Goal: Task Accomplishment & Management: Manage account settings

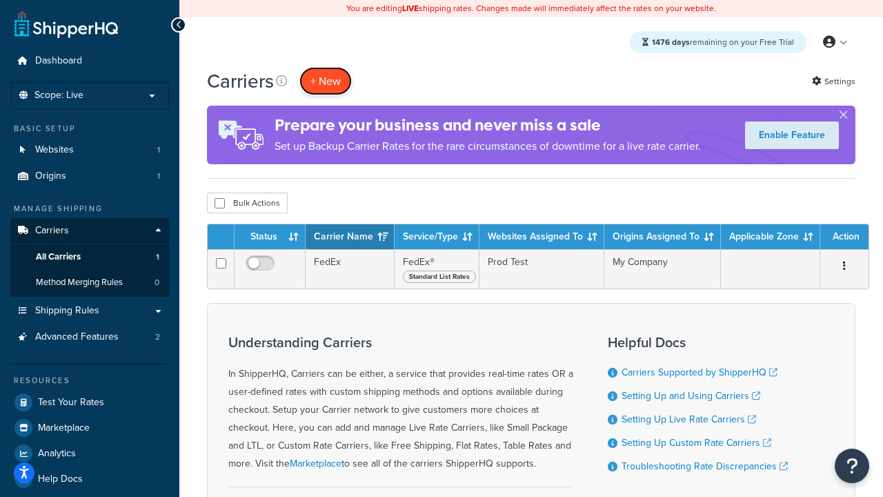
click at [325, 81] on button "+ New" at bounding box center [325, 81] width 52 height 28
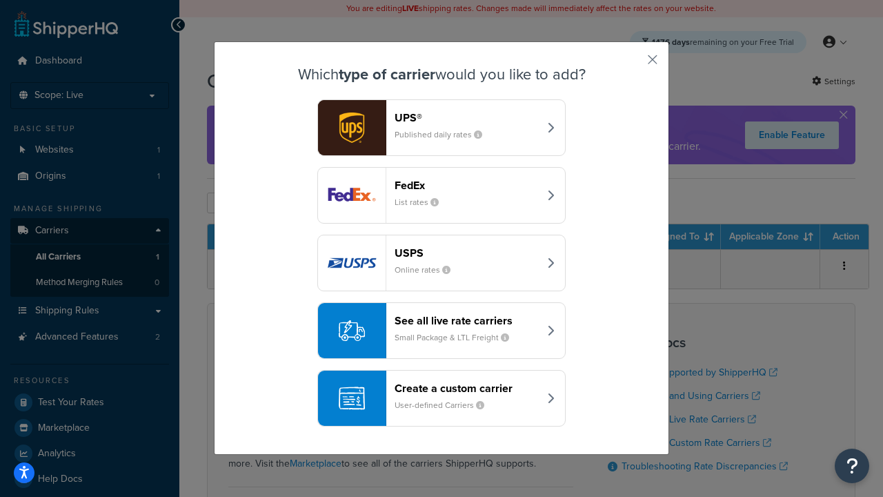
click at [441, 195] on div "FedEx List rates" at bounding box center [466, 195] width 144 height 33
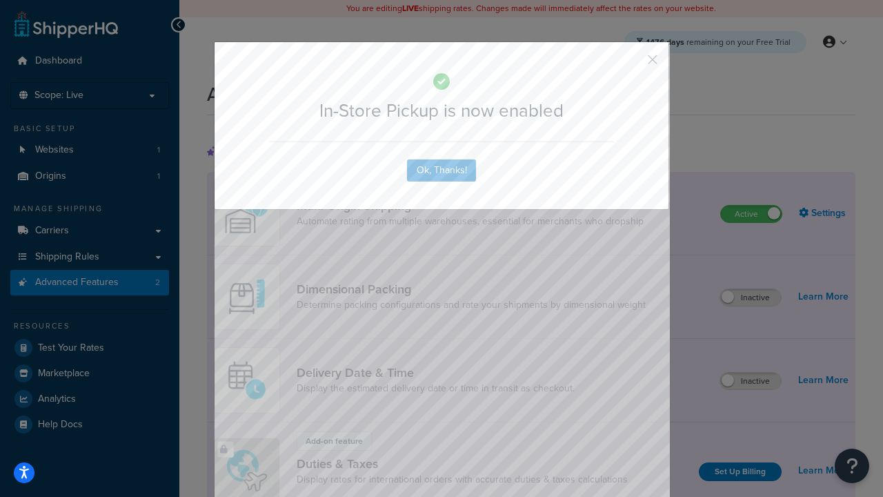
scroll to position [447, 0]
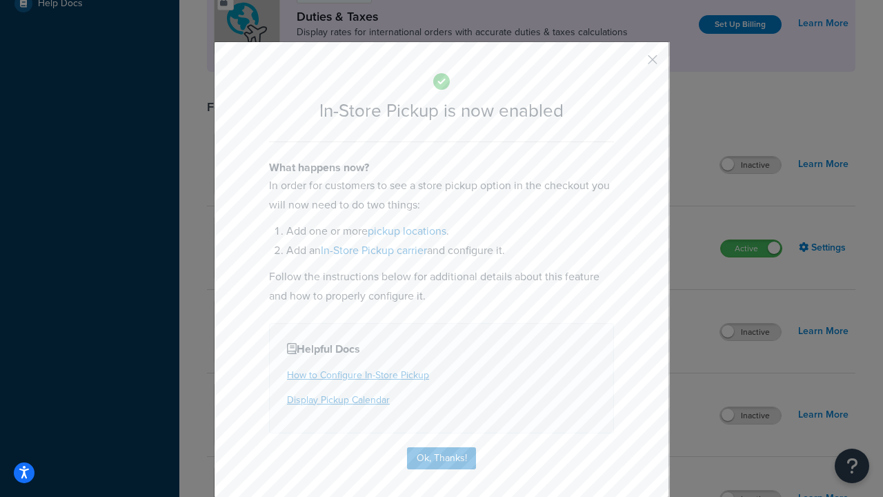
click at [632, 64] on button "button" at bounding box center [631, 64] width 3 height 3
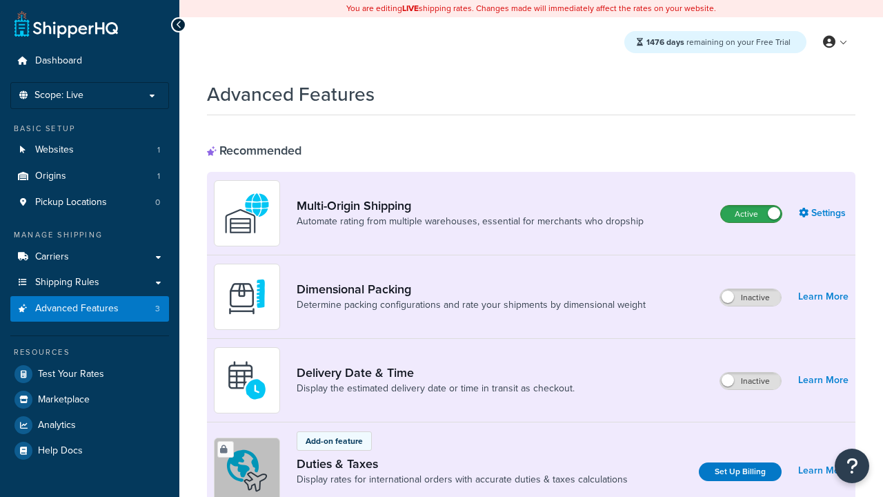
click at [751, 214] on label "Active" at bounding box center [751, 213] width 61 height 17
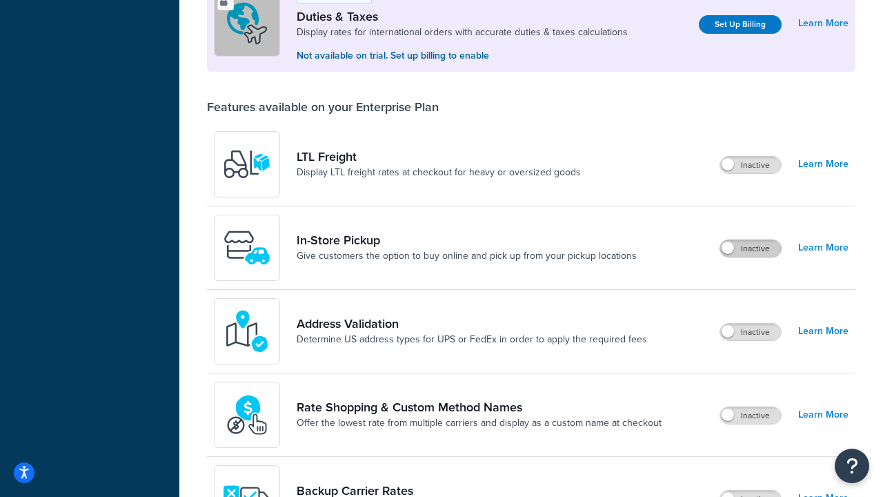
scroll to position [421, 0]
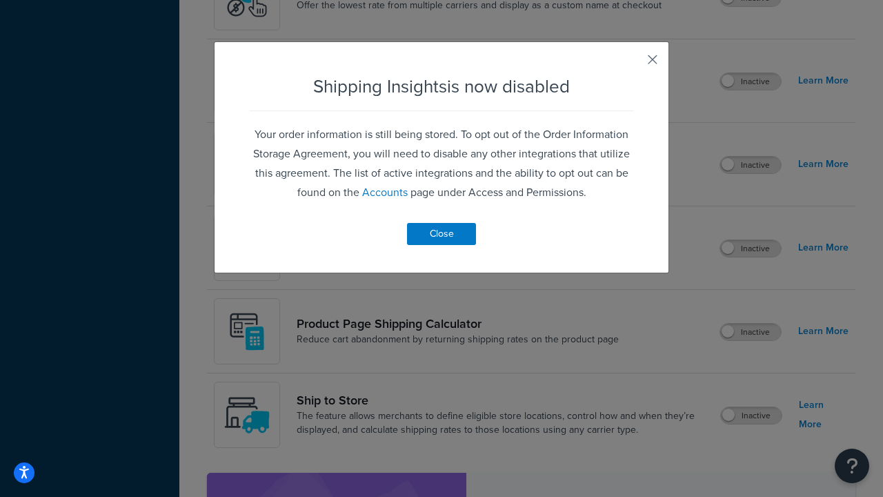
click at [632, 64] on button "button" at bounding box center [631, 64] width 3 height 3
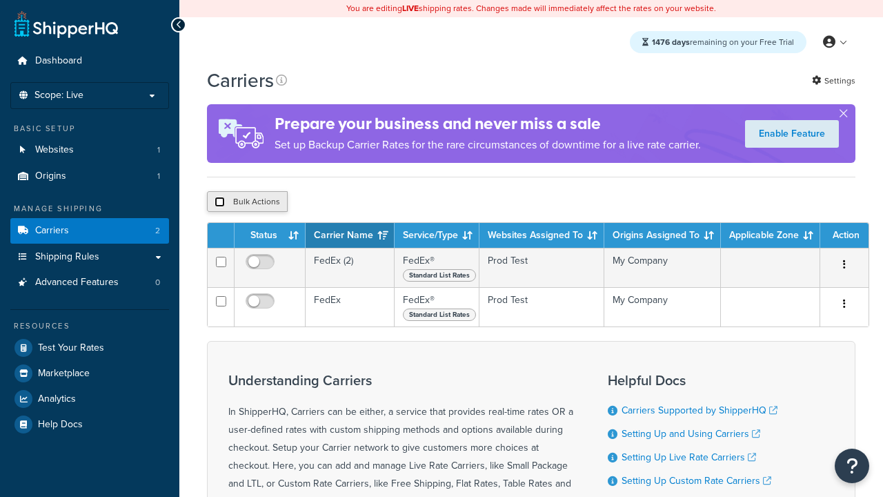
click at [219, 202] on input "checkbox" at bounding box center [219, 202] width 10 height 10
checkbox input "true"
click at [0, 0] on button "Delete" at bounding box center [0, 0] width 0 height 0
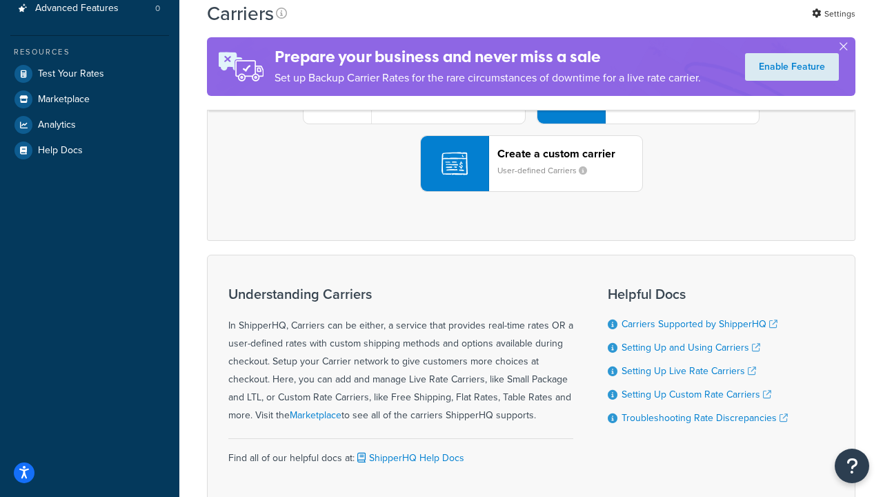
click at [531, 192] on div "UPS® Published daily rates FedEx List rates USPS Online rates See all live rate…" at bounding box center [530, 96] width 619 height 192
click at [686, 25] on header "FedEx" at bounding box center [686, 18] width 145 height 13
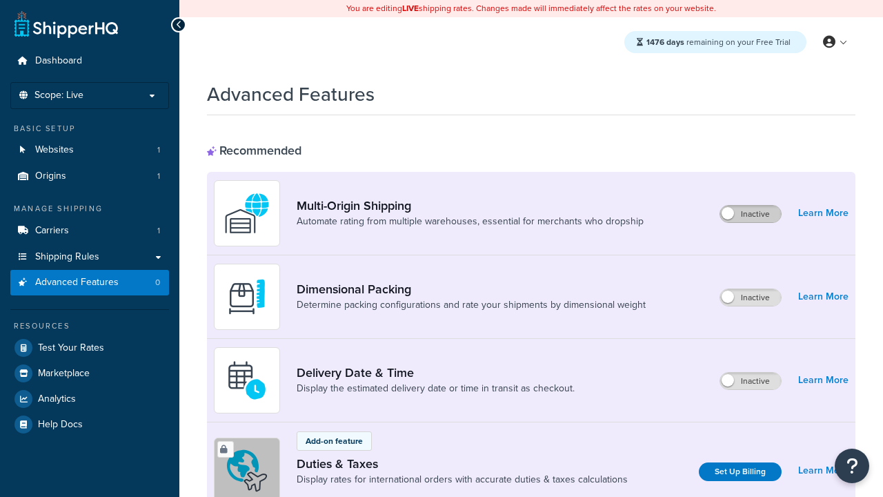
click at [750, 214] on label "Inactive" at bounding box center [750, 213] width 61 height 17
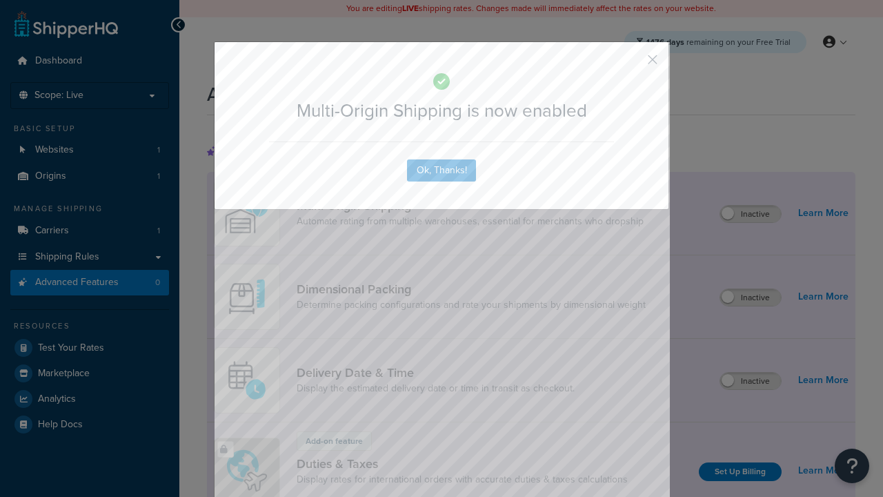
click at [632, 64] on button "button" at bounding box center [631, 64] width 3 height 3
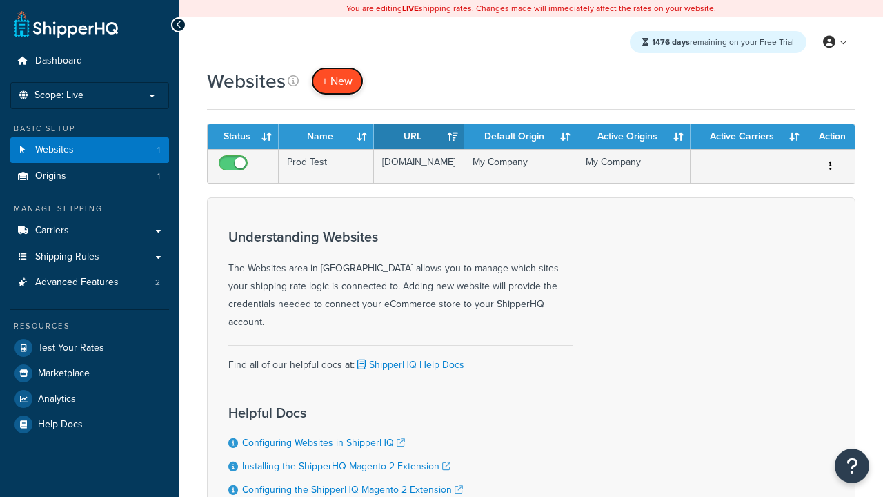
click at [337, 81] on span "+ New" at bounding box center [337, 81] width 30 height 16
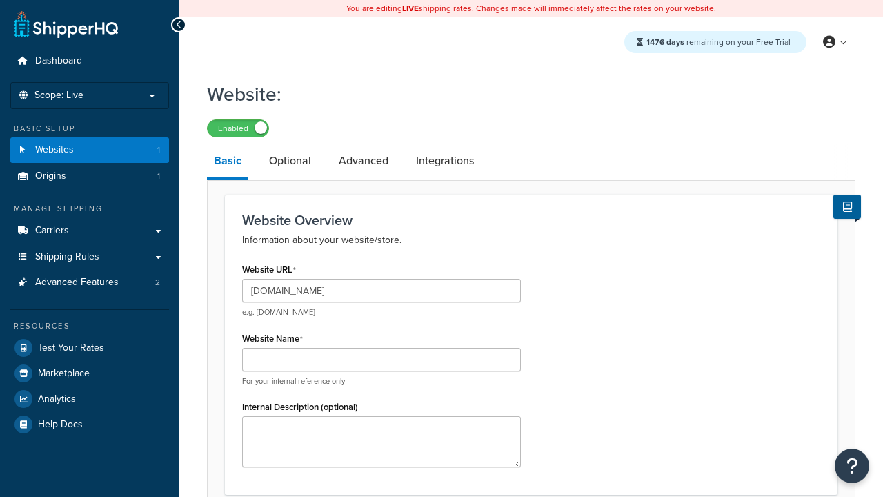
type input "[DOMAIN_NAME]"
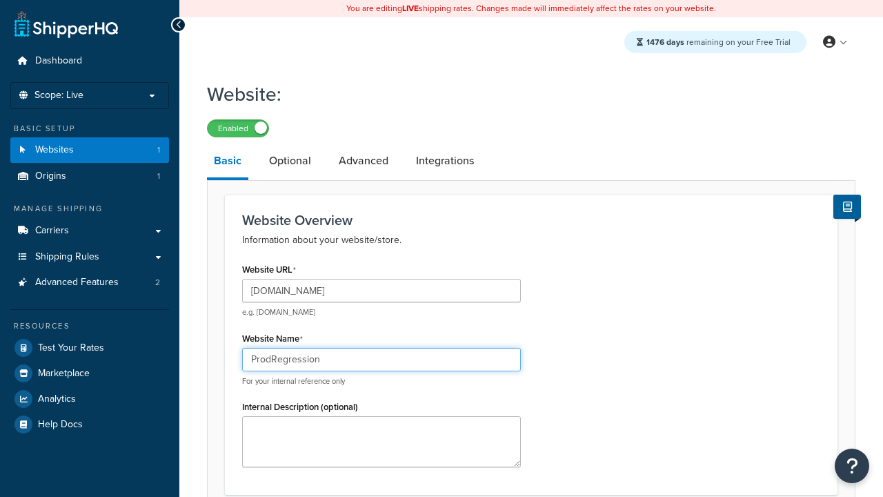
type input "ProdRegression"
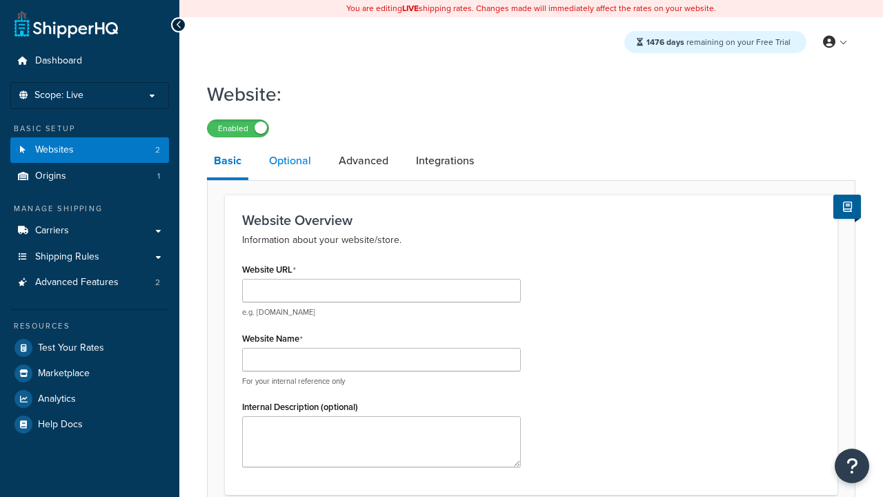
click at [290, 161] on link "Optional" at bounding box center [290, 160] width 56 height 33
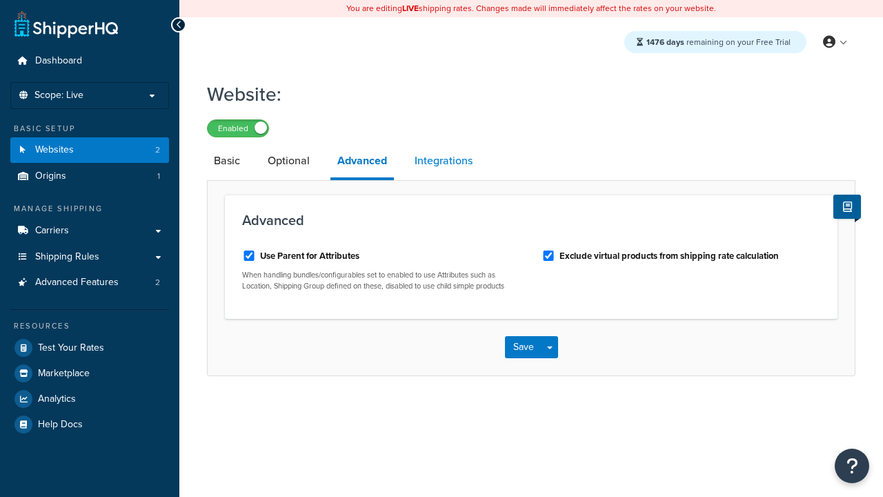
click at [443, 161] on link "Integrations" at bounding box center [444, 160] width 72 height 33
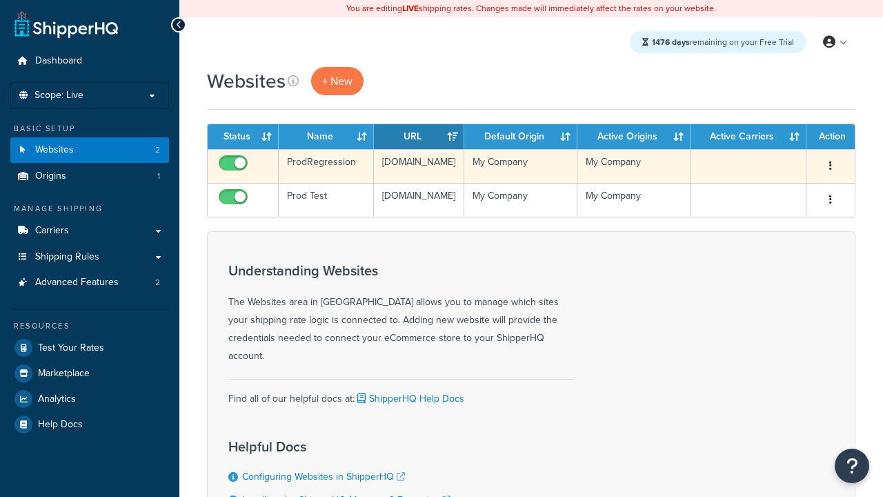
click at [830, 166] on icon "button" at bounding box center [830, 166] width 3 height 10
click at [0, 0] on link "Edit" at bounding box center [0, 0] width 0 height 0
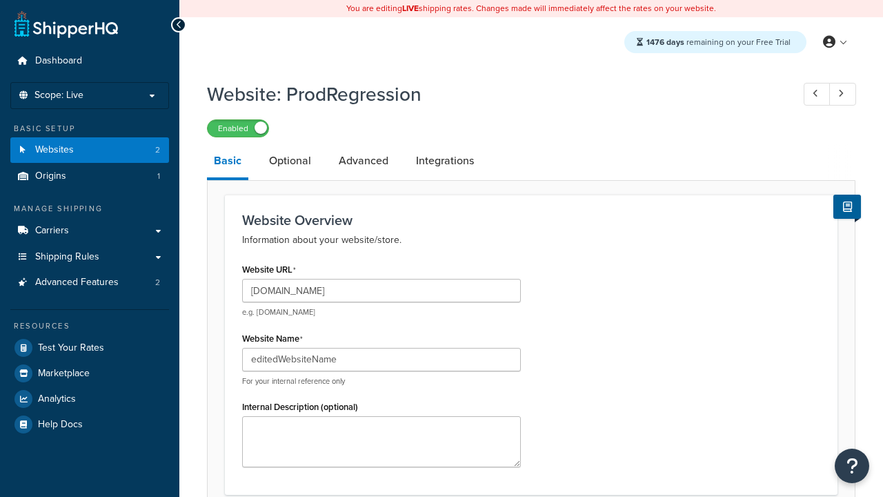
type input "editedWebsiteName"
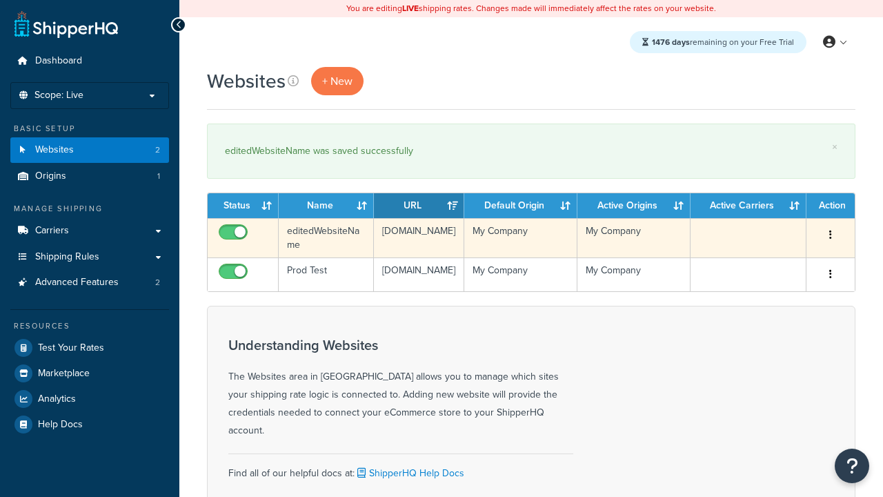
click at [830, 235] on icon "button" at bounding box center [830, 235] width 3 height 10
click at [0, 0] on link "Duplicate" at bounding box center [0, 0] width 0 height 0
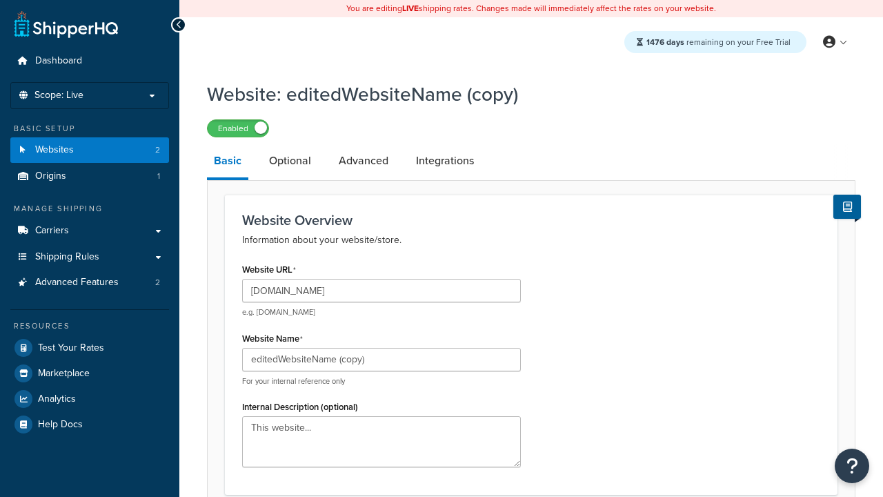
scroll to position [474, 0]
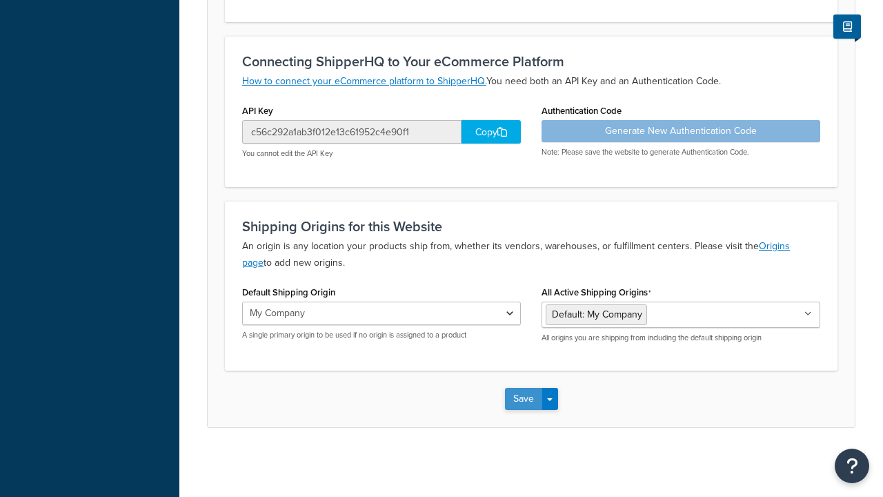
type input "[DOMAIN_NAME]"
click at [523, 399] on button "Save" at bounding box center [523, 399] width 37 height 22
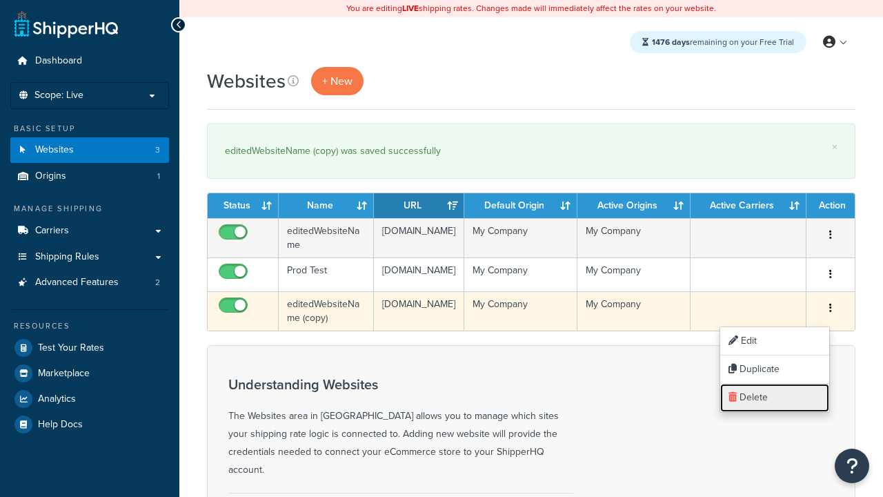
click at [774, 397] on link "Delete" at bounding box center [774, 397] width 109 height 28
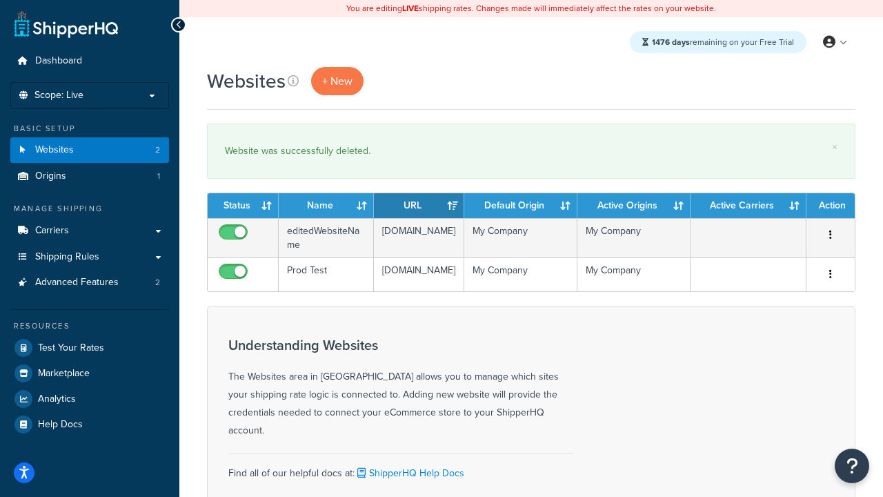
click at [243, 205] on th "Status" at bounding box center [243, 205] width 71 height 25
click at [326, 205] on th "Name" at bounding box center [326, 205] width 95 height 25
click at [419, 205] on th "URL" at bounding box center [419, 205] width 90 height 25
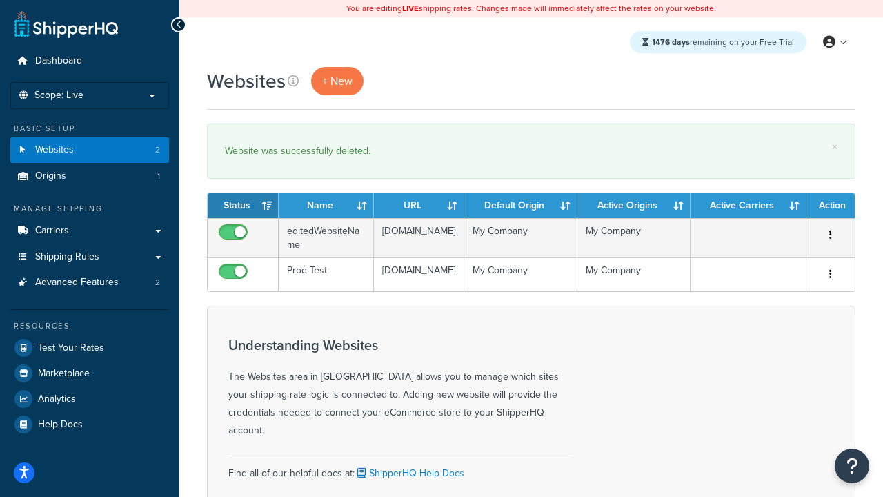
click at [419, 205] on th "URL" at bounding box center [419, 205] width 90 height 25
click at [521, 205] on th "Default Origin" at bounding box center [520, 205] width 113 height 25
click at [634, 205] on th "Active Origins" at bounding box center [633, 205] width 113 height 25
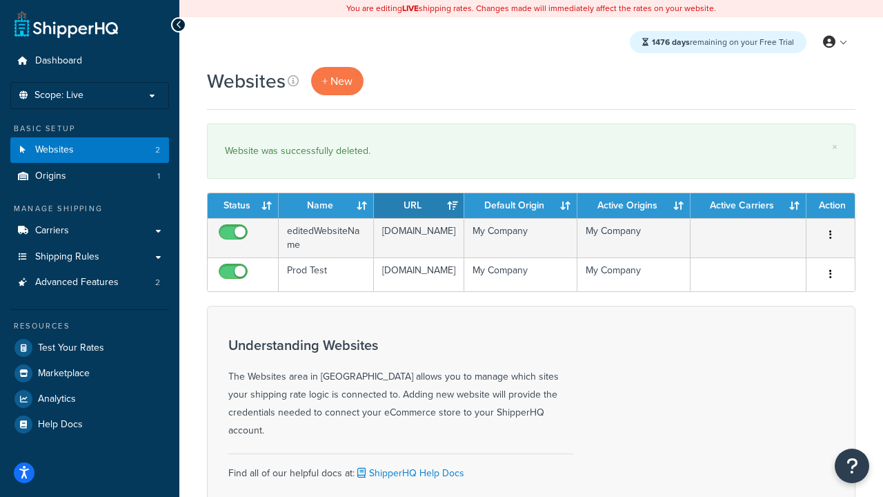
click at [748, 205] on th "Active Carriers" at bounding box center [748, 205] width 116 height 25
click at [830, 205] on th "Action" at bounding box center [830, 205] width 48 height 25
click at [293, 81] on icon at bounding box center [293, 80] width 11 height 11
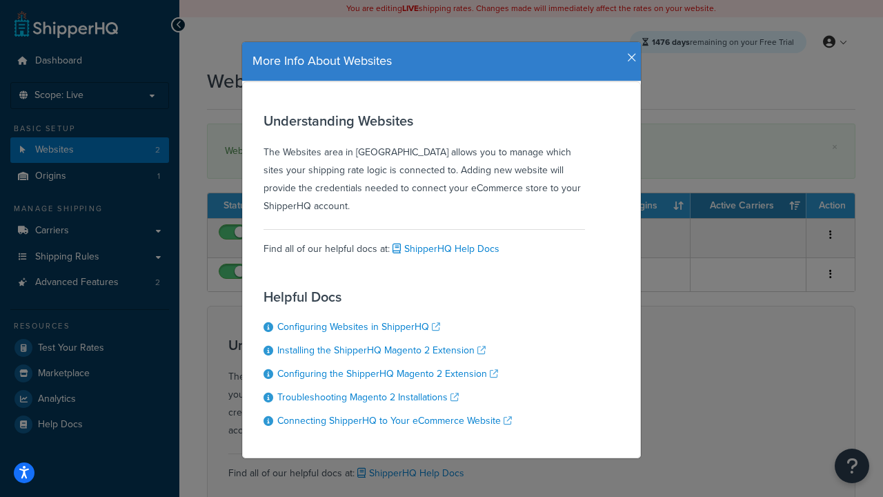
click at [628, 52] on icon "button" at bounding box center [632, 58] width 10 height 12
